Goal: Task Accomplishment & Management: Complete application form

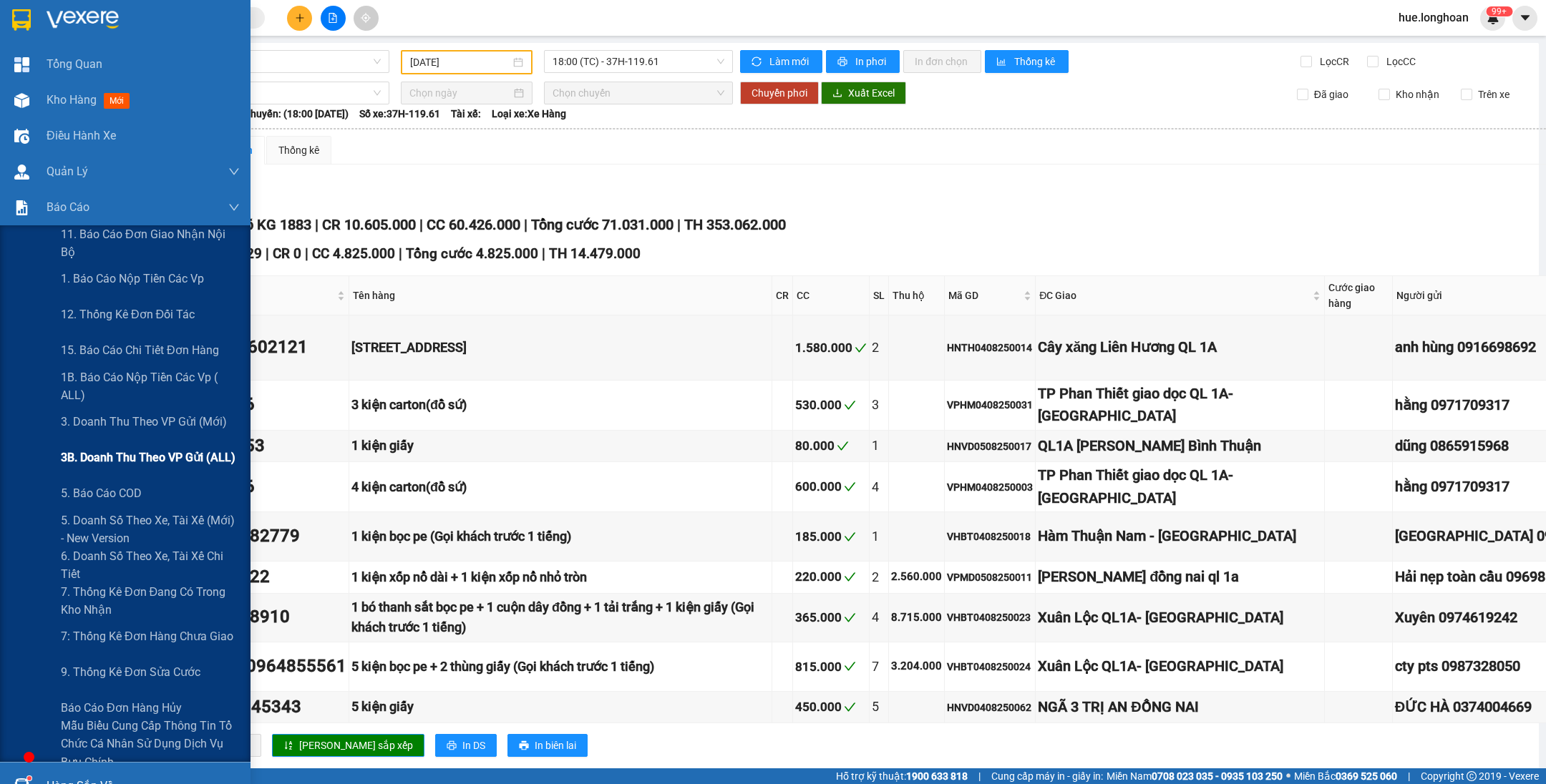
click at [109, 440] on div "3B. Doanh Thu theo VP Gửi (ALL)" at bounding box center [151, 458] width 179 height 35
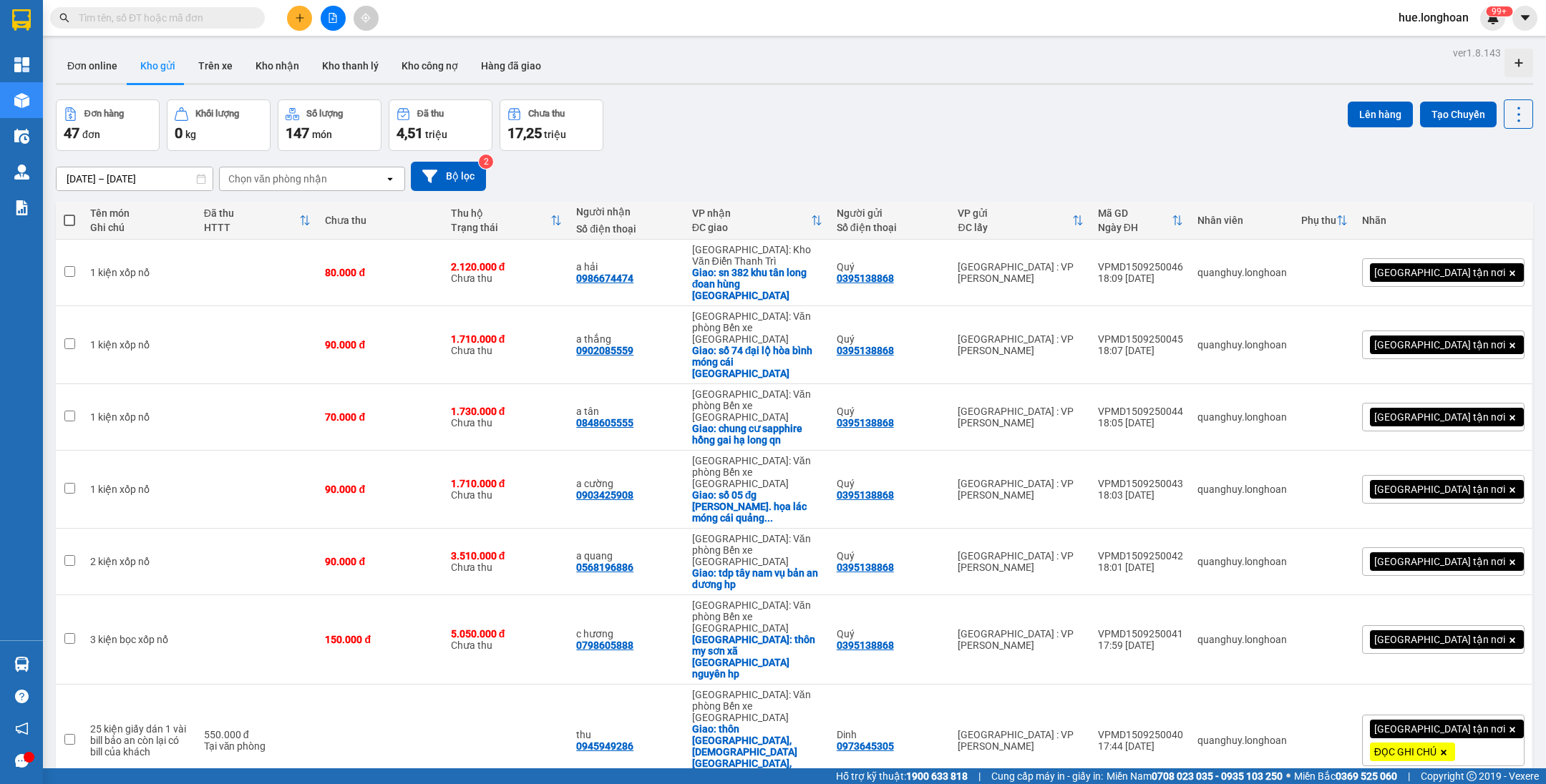
click at [203, 18] on input "text" at bounding box center [163, 18] width 168 height 16
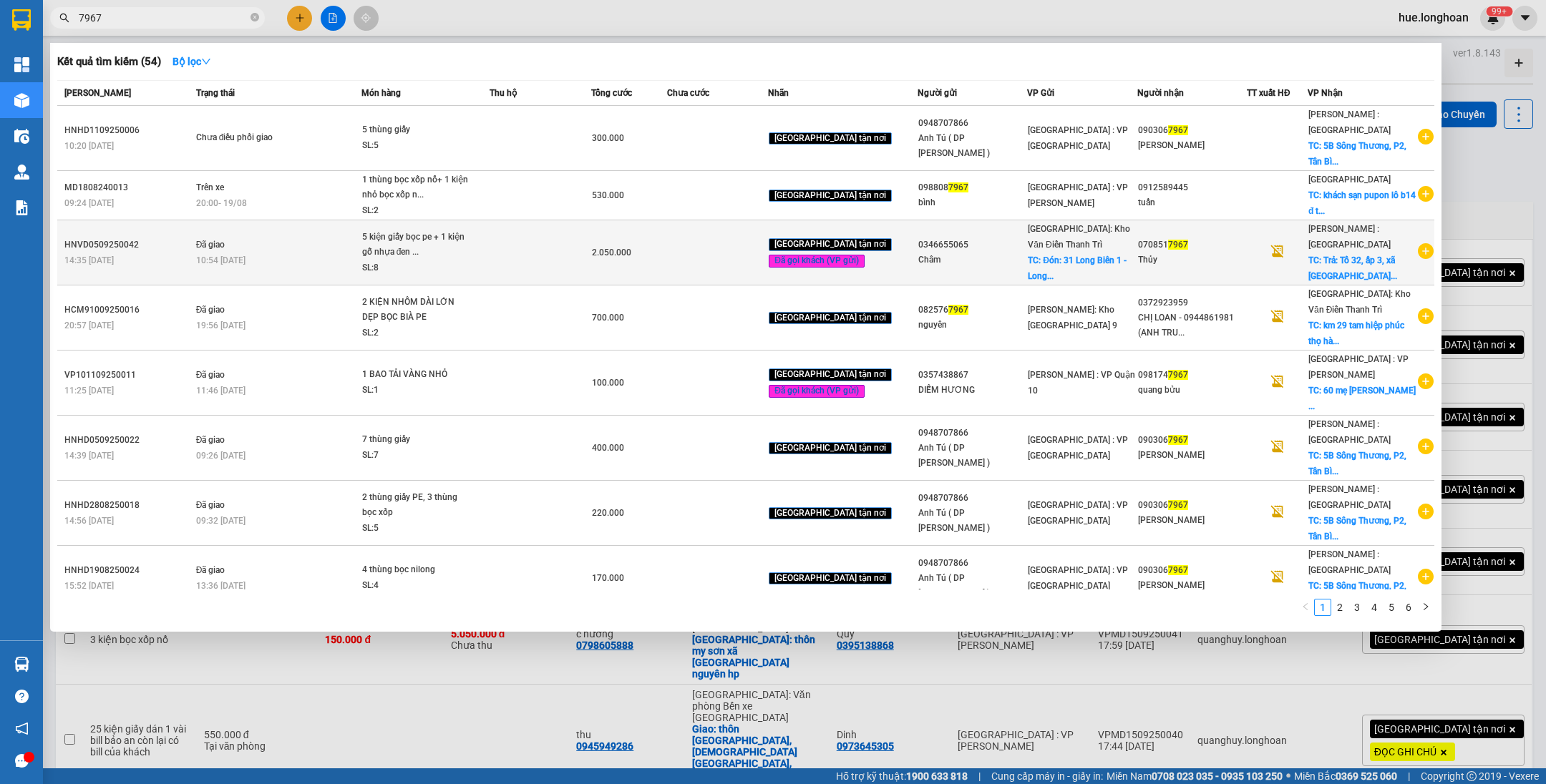
type input "7967"
click at [431, 247] on div "5 kiện giấy bọc pe + 1 kiện gỗ nhựa đen ..." at bounding box center [416, 244] width 107 height 31
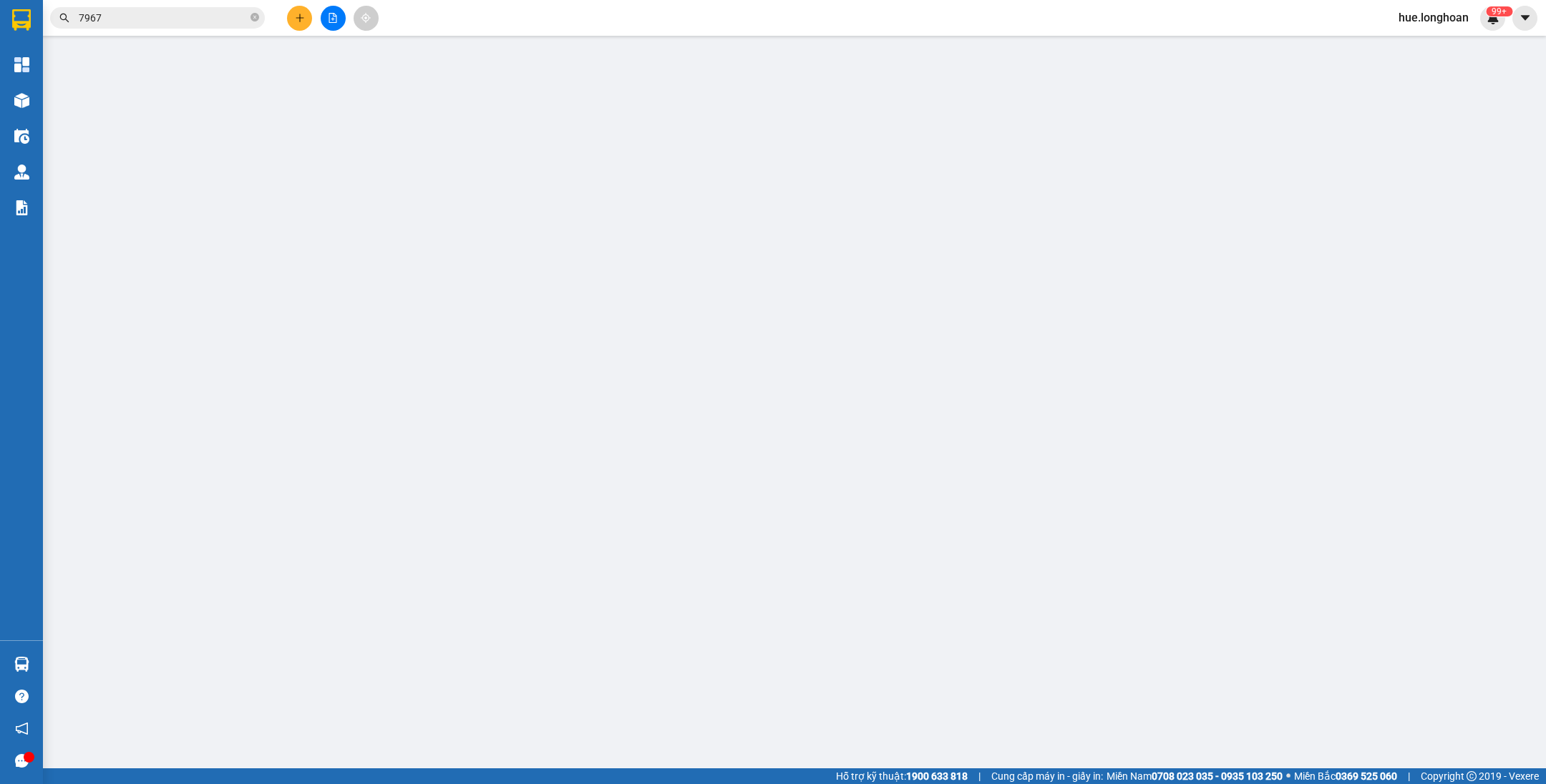
type input "0346655065"
type input "Châm"
checkbox input "true"
type input "Đón: 31 [GEOGRAPHIC_DATA] 1 - [GEOGRAPHIC_DATA] - [GEOGRAPHIC_DATA]"
type input "150.000"
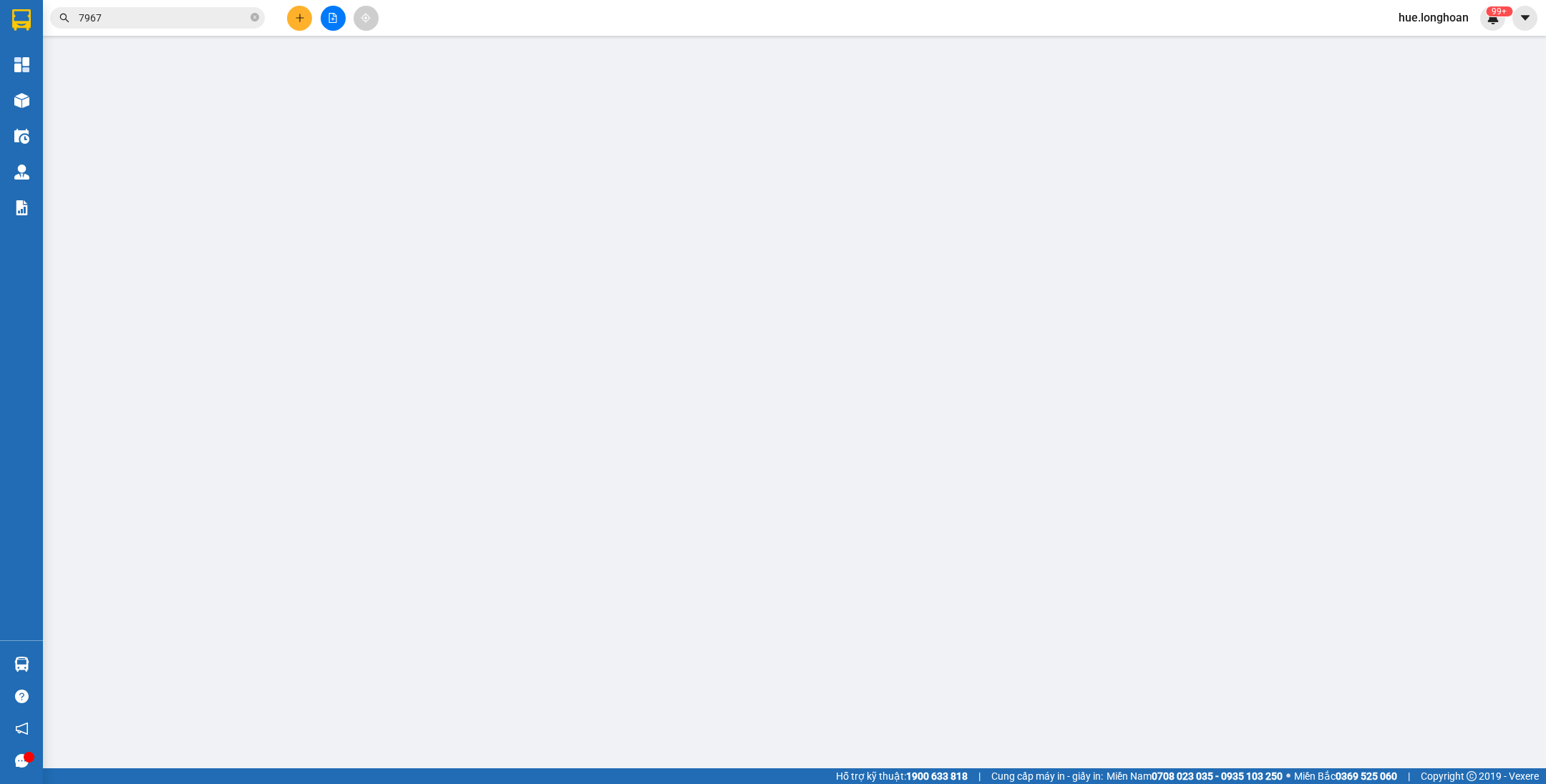
type input "0708517967"
type input "Thủy"
checkbox input "true"
type input "Trả: Tổ 32, ấp 3, xã [GEOGRAPHIC_DATA], huyện [GEOGRAPHIC_DATA], [GEOGRAPHIC_DA…"
type input "hàng giao nguyên kiện, hư vỡ ko đền"
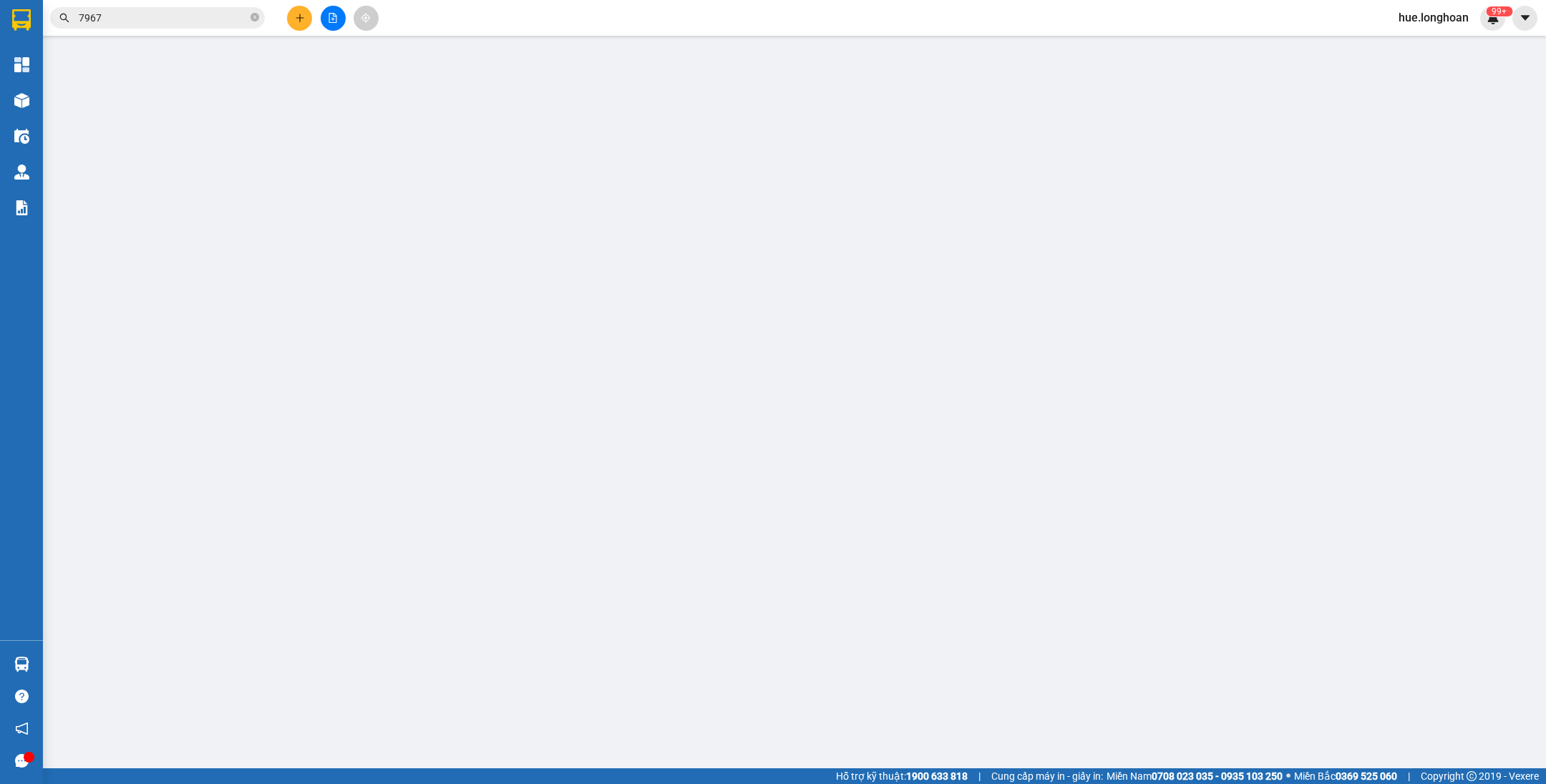
type input "2.050.000"
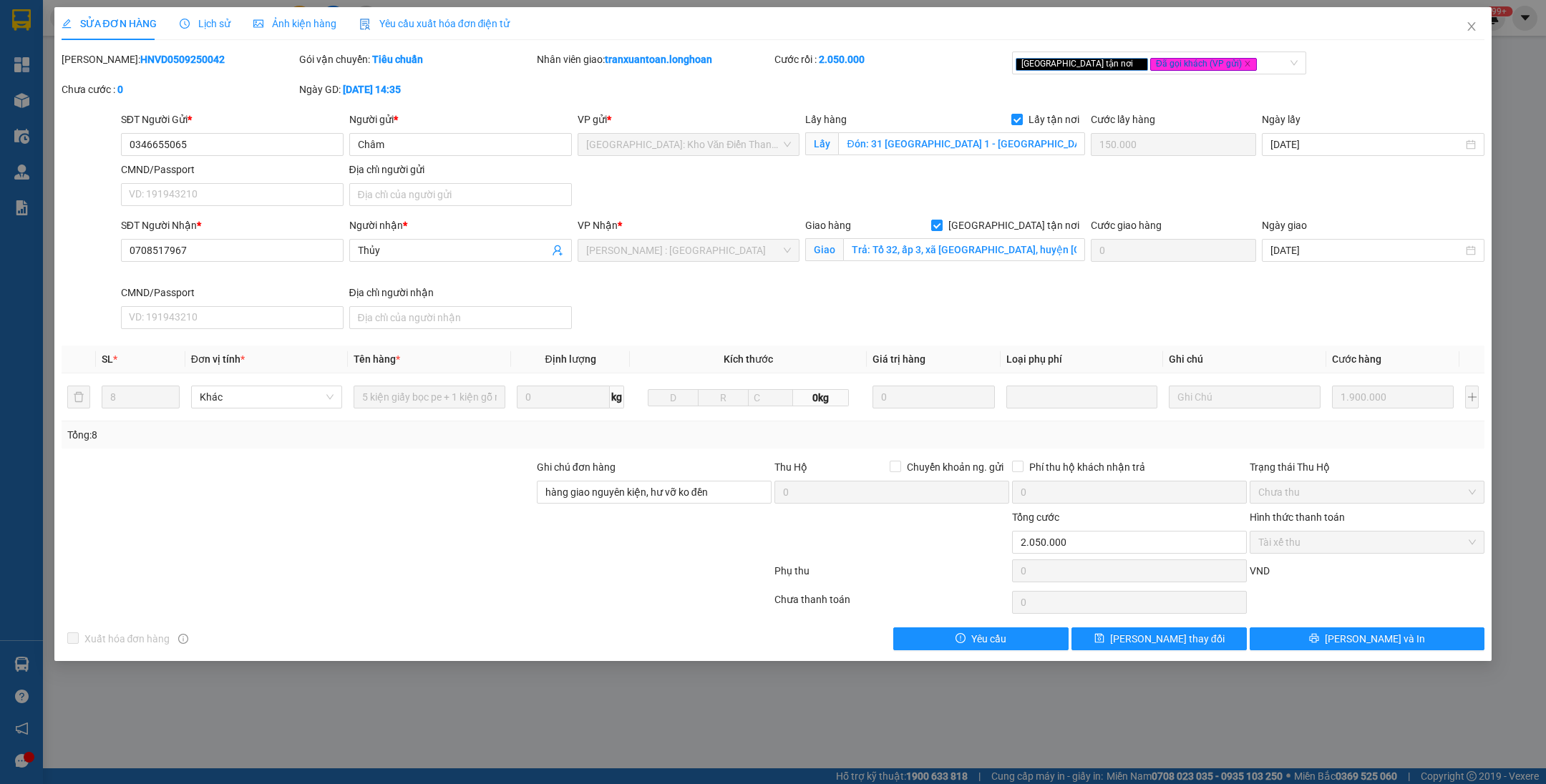
click at [188, 31] on div "Lịch sử" at bounding box center [205, 24] width 51 height 16
